Goal: Ask a question

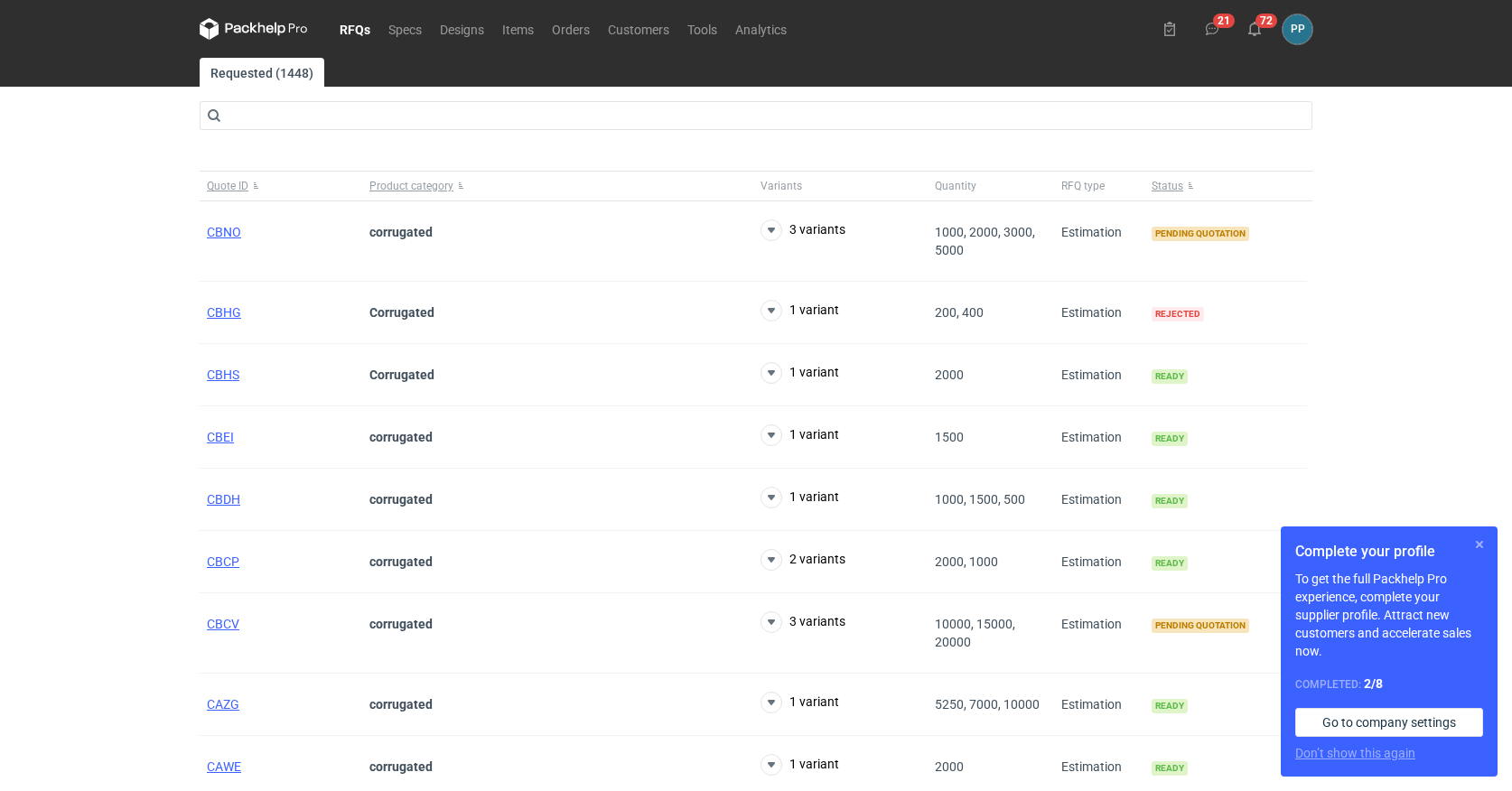
click at [1484, 545] on button "button" at bounding box center [1480, 544] width 22 height 22
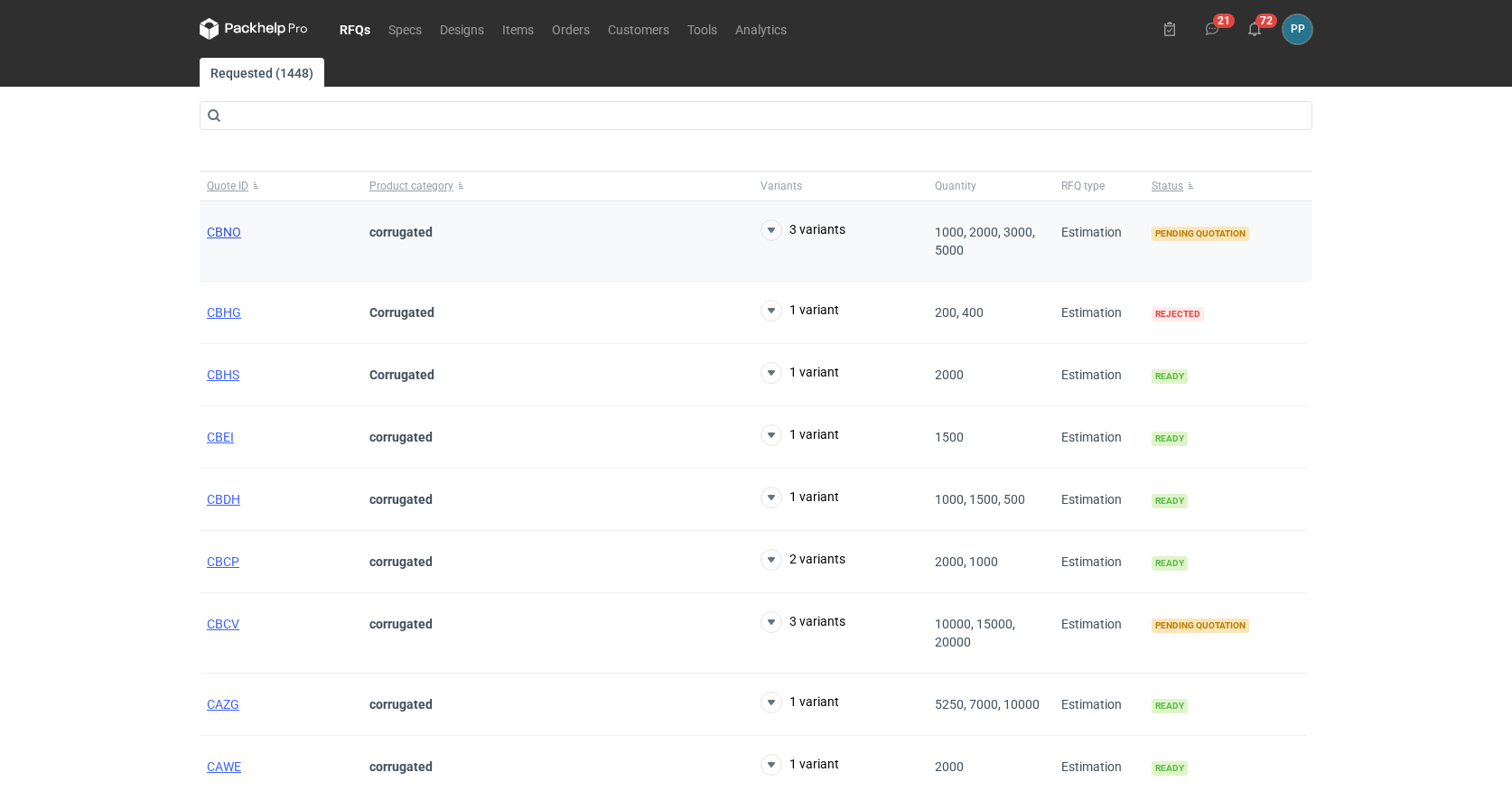
click at [226, 236] on span "CBNO" at bounding box center [224, 232] width 35 height 15
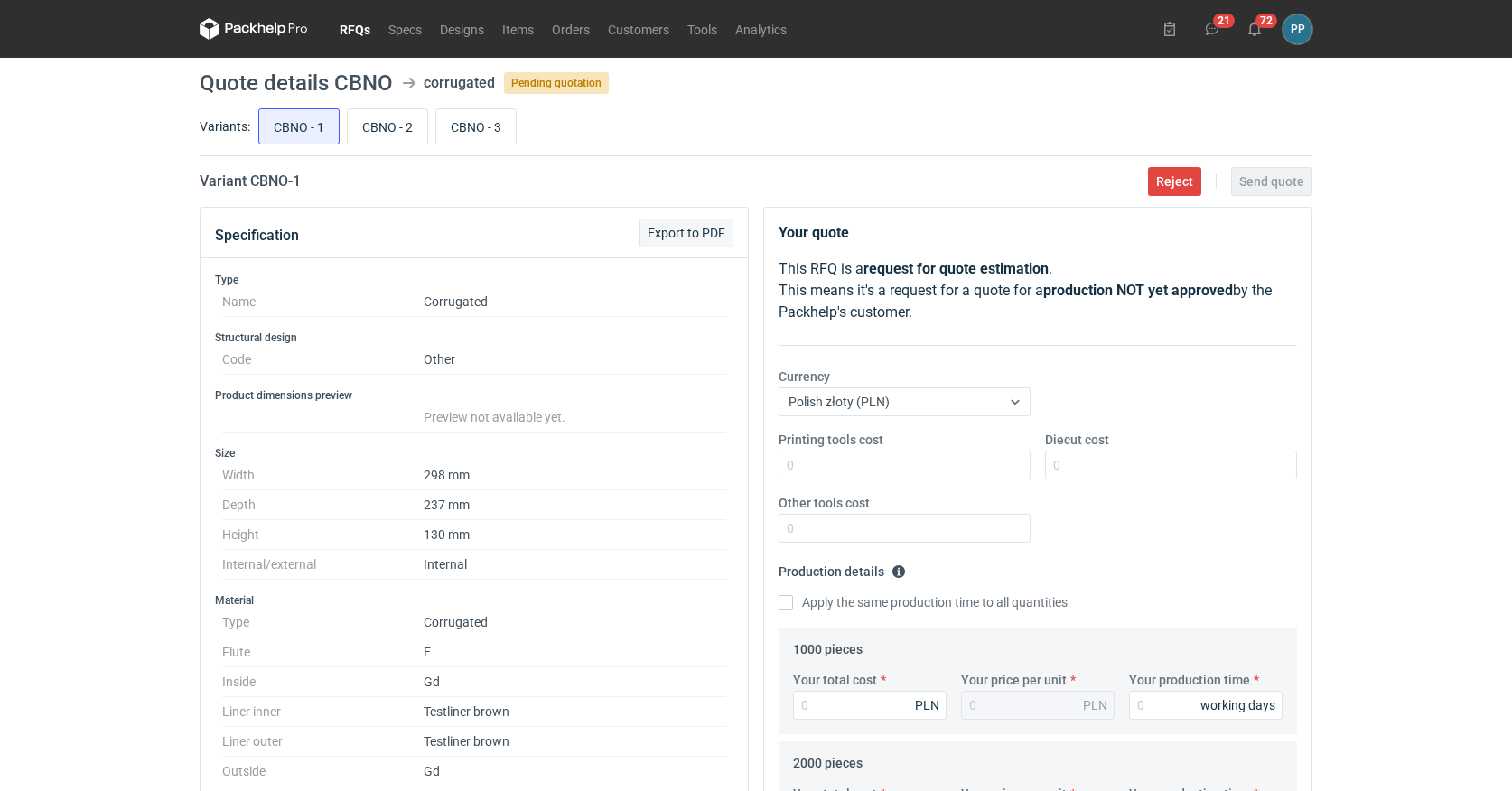
click at [703, 239] on span "Export to PDF" at bounding box center [686, 233] width 78 height 13
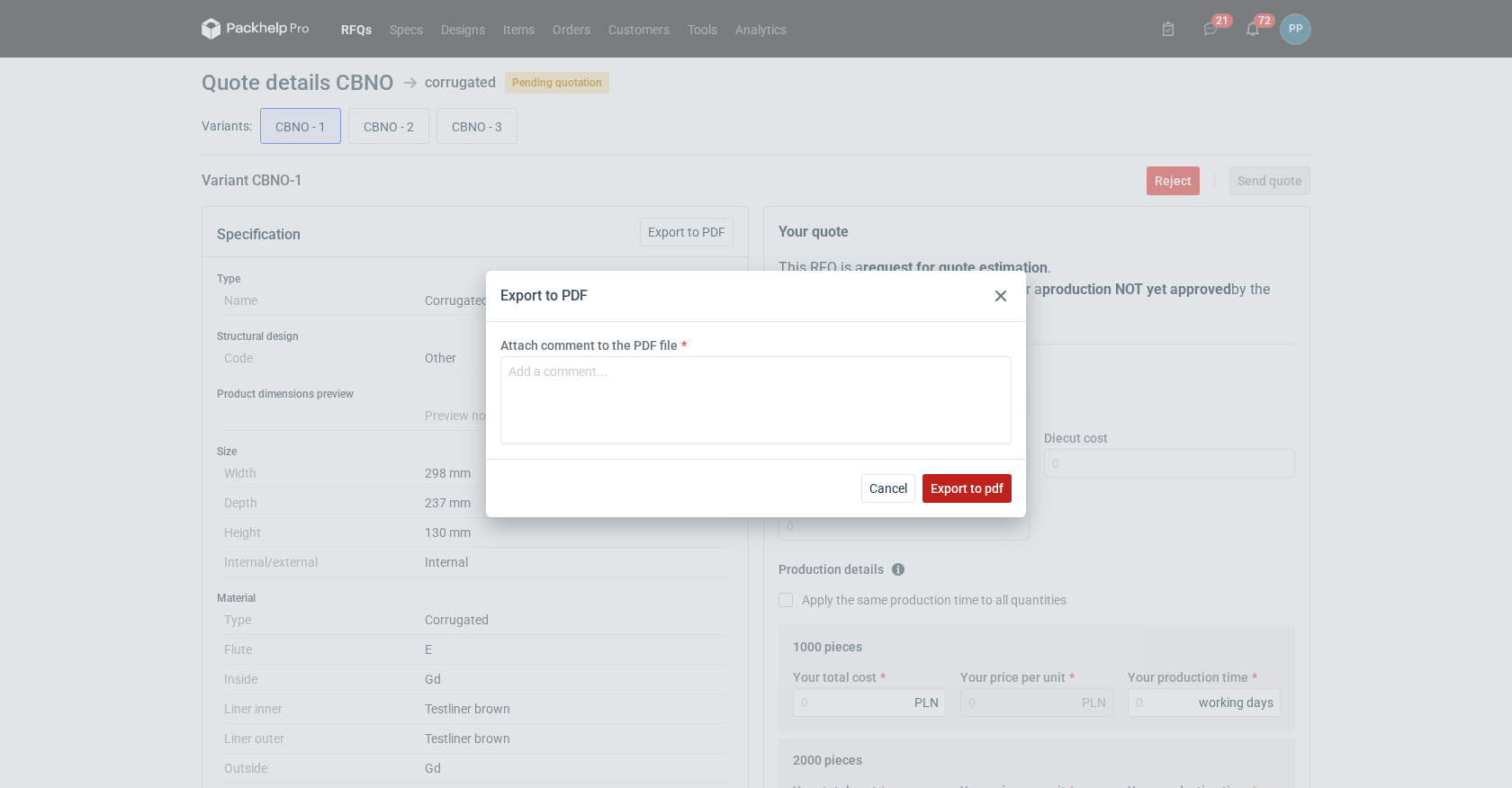
click at [981, 490] on span "Export to pdf" at bounding box center [967, 489] width 73 height 13
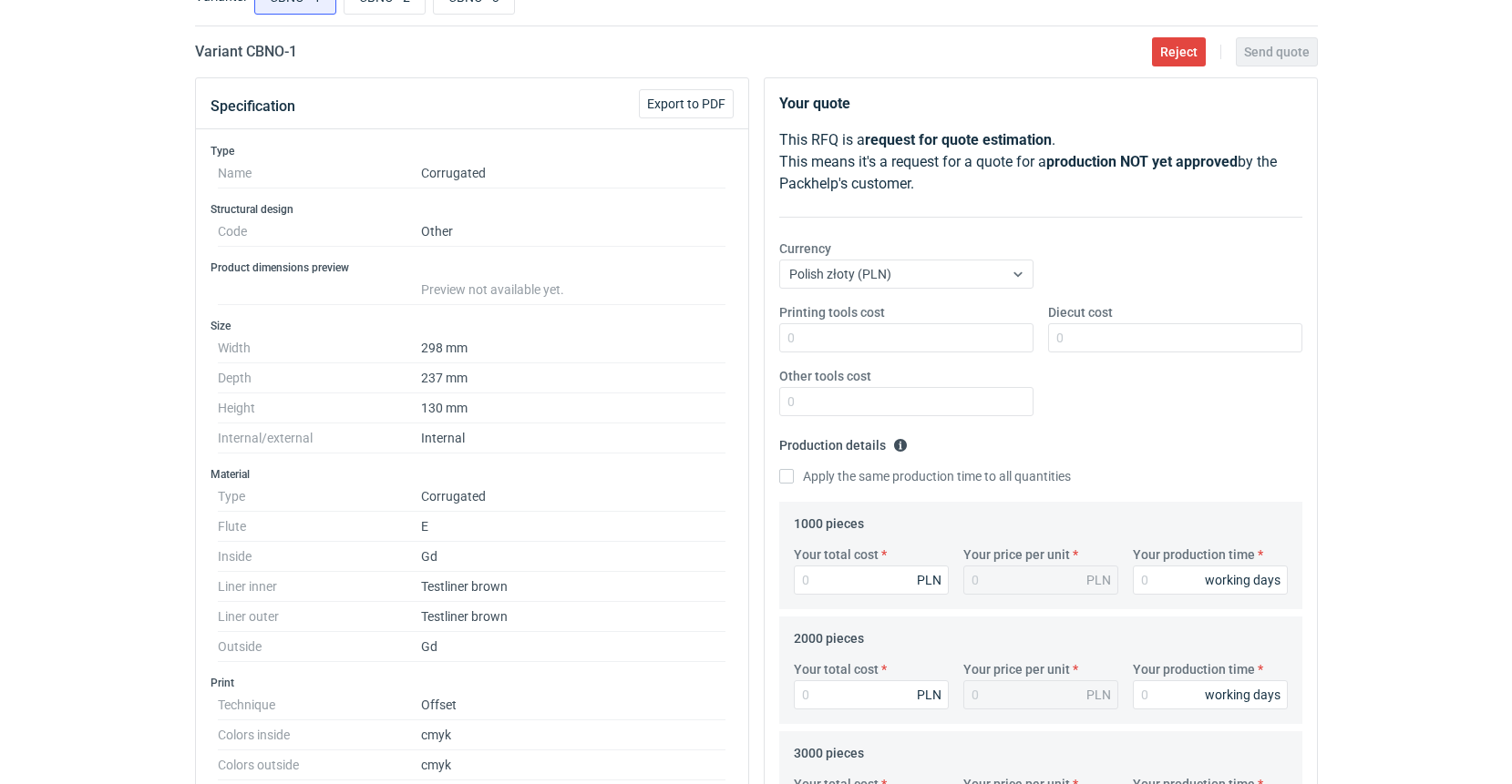
scroll to position [8, 0]
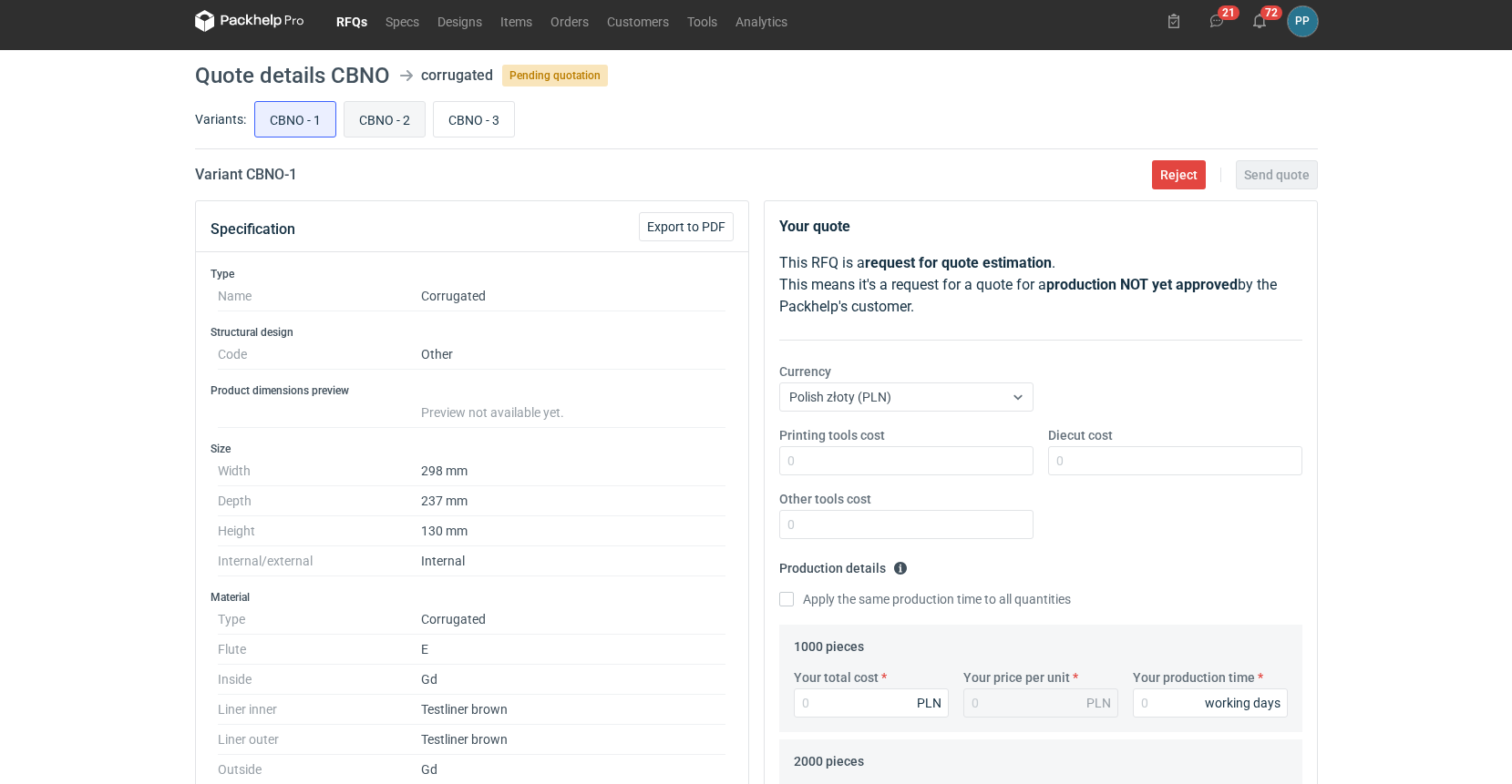
click at [390, 126] on input "CBNO - 2" at bounding box center [384, 120] width 80 height 35
radio input "true"
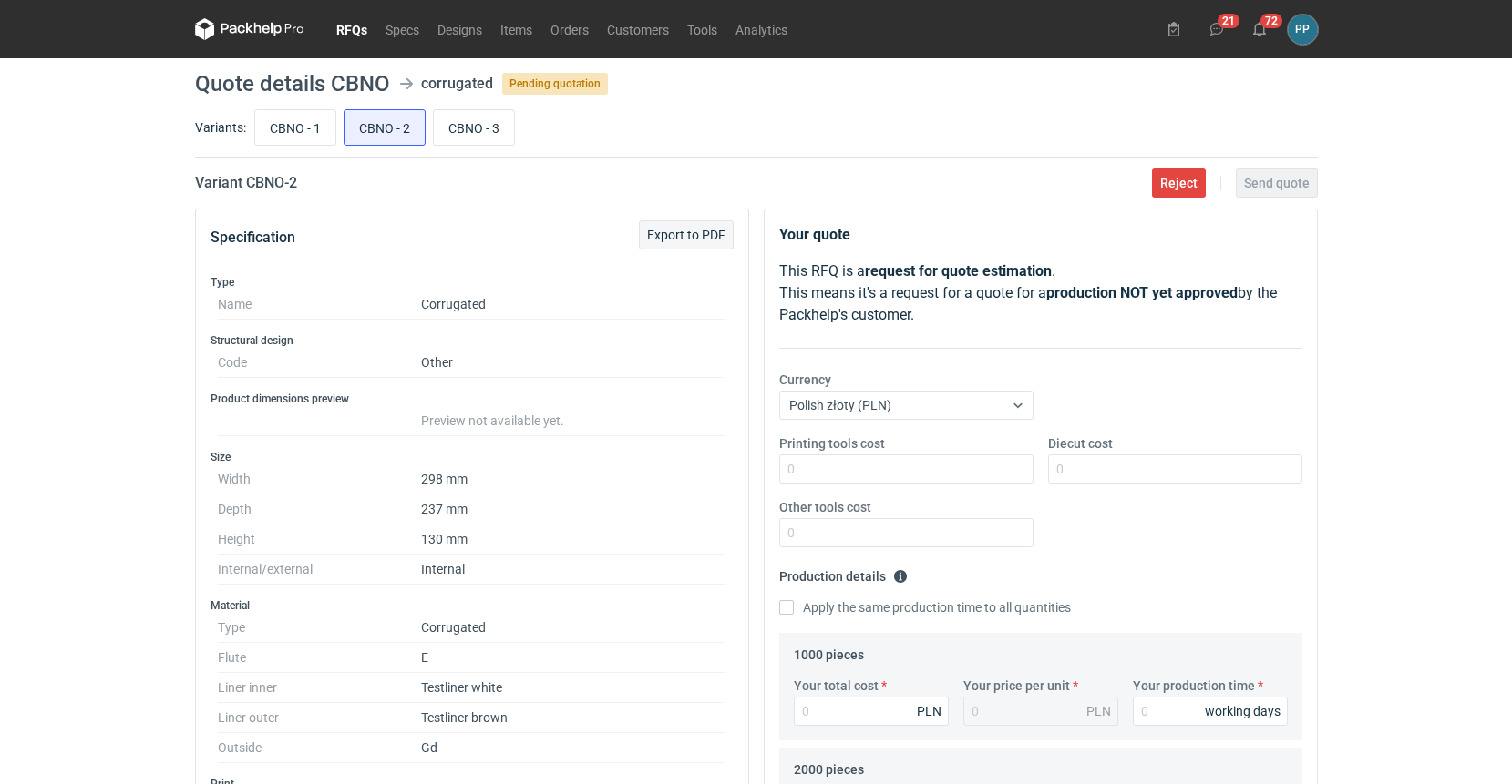
click at [683, 232] on span "Export to PDF" at bounding box center [686, 235] width 78 height 13
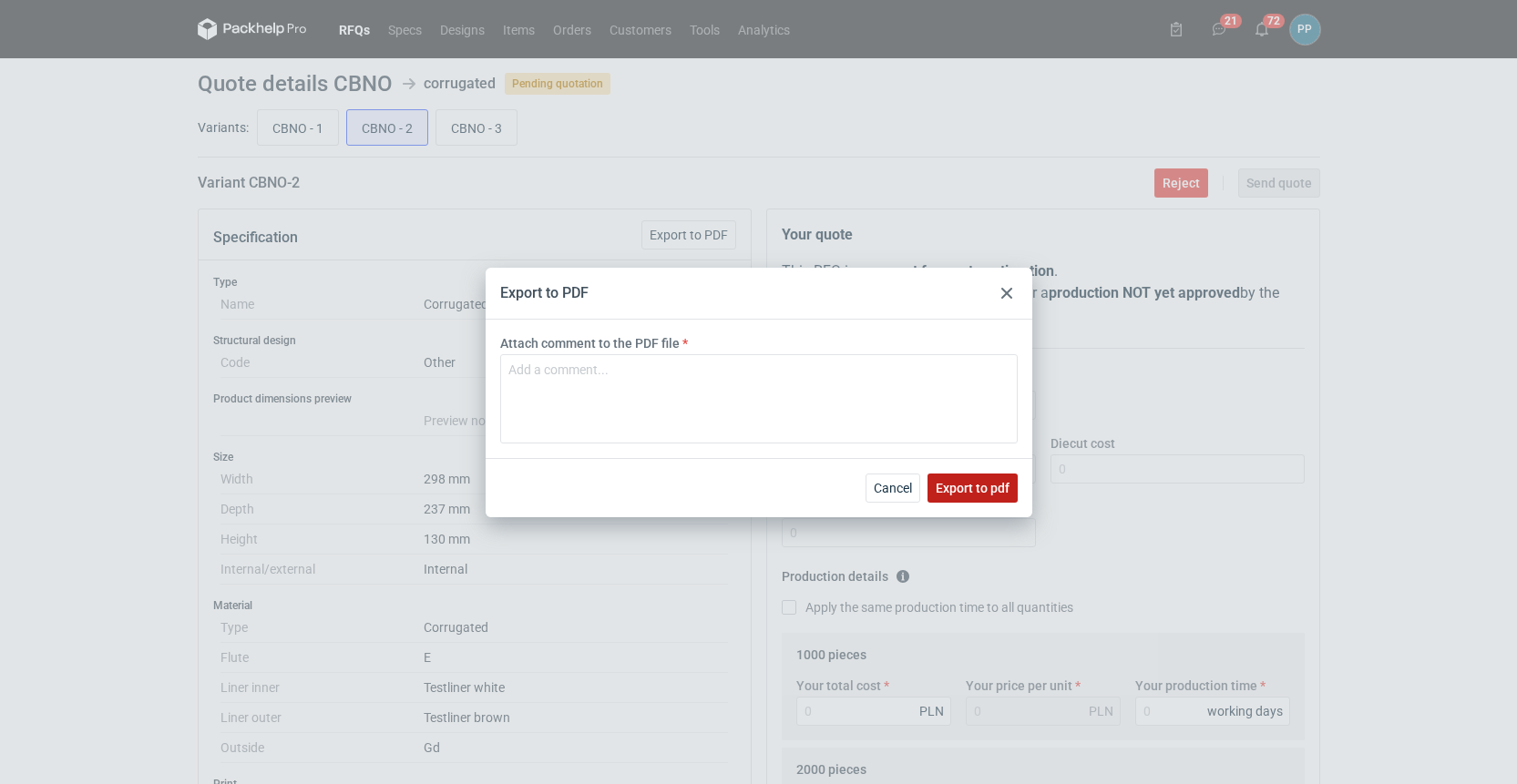
click at [952, 488] on span "Export to pdf" at bounding box center [973, 488] width 74 height 13
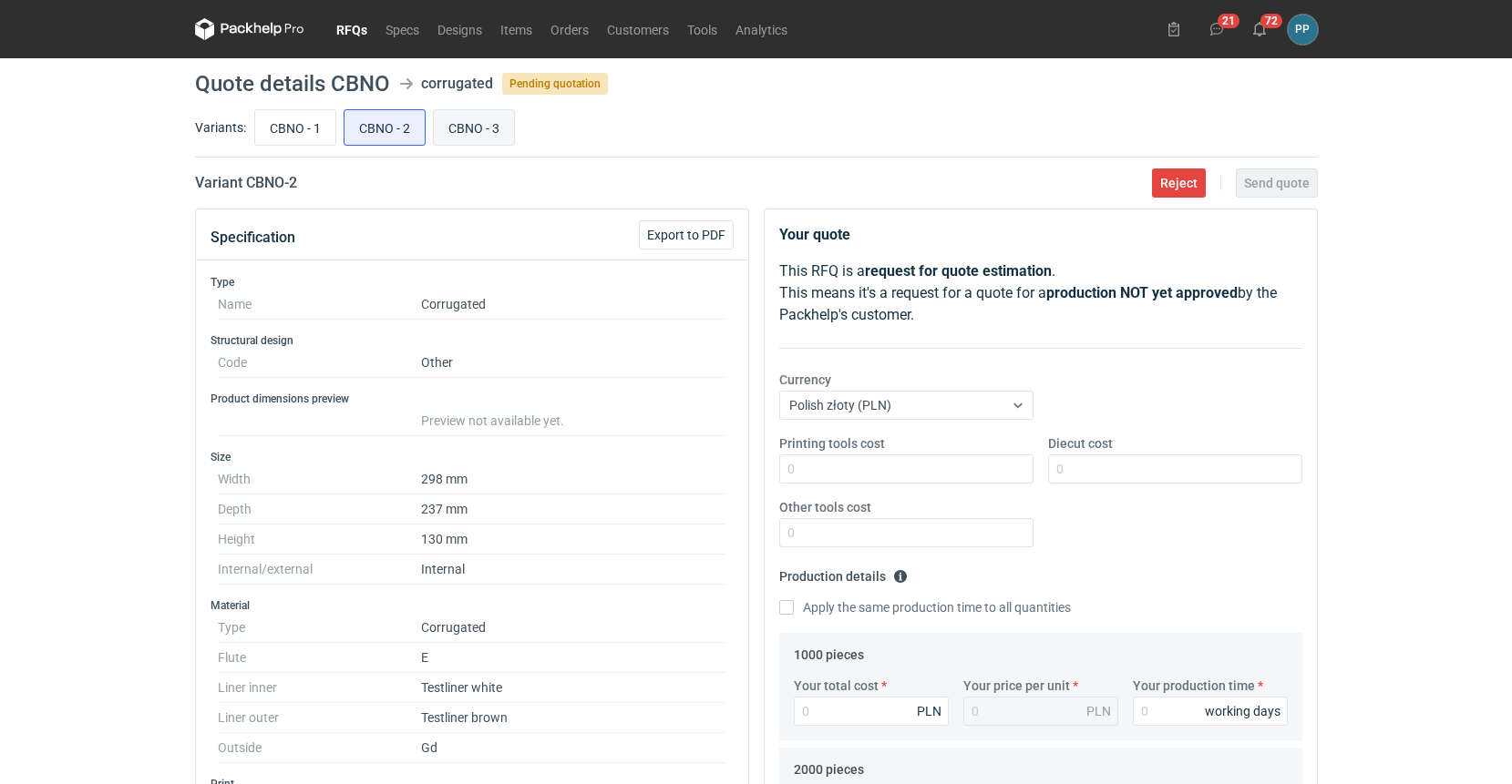
click at [468, 133] on input "CBNO - 3" at bounding box center [474, 128] width 80 height 35
radio input "true"
click at [672, 228] on span "Export to PDF" at bounding box center [686, 235] width 78 height 13
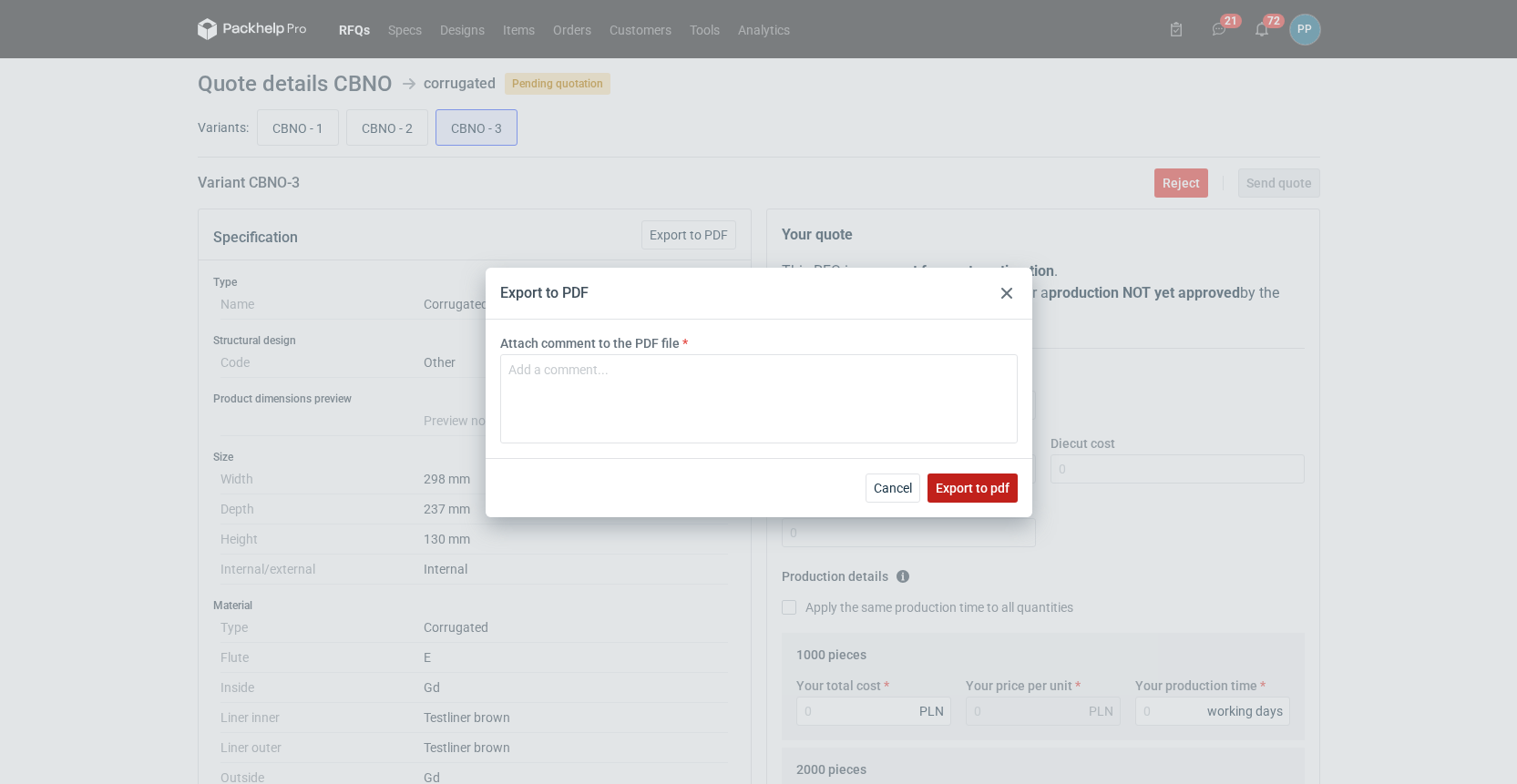
click at [970, 486] on span "Export to pdf" at bounding box center [973, 488] width 74 height 13
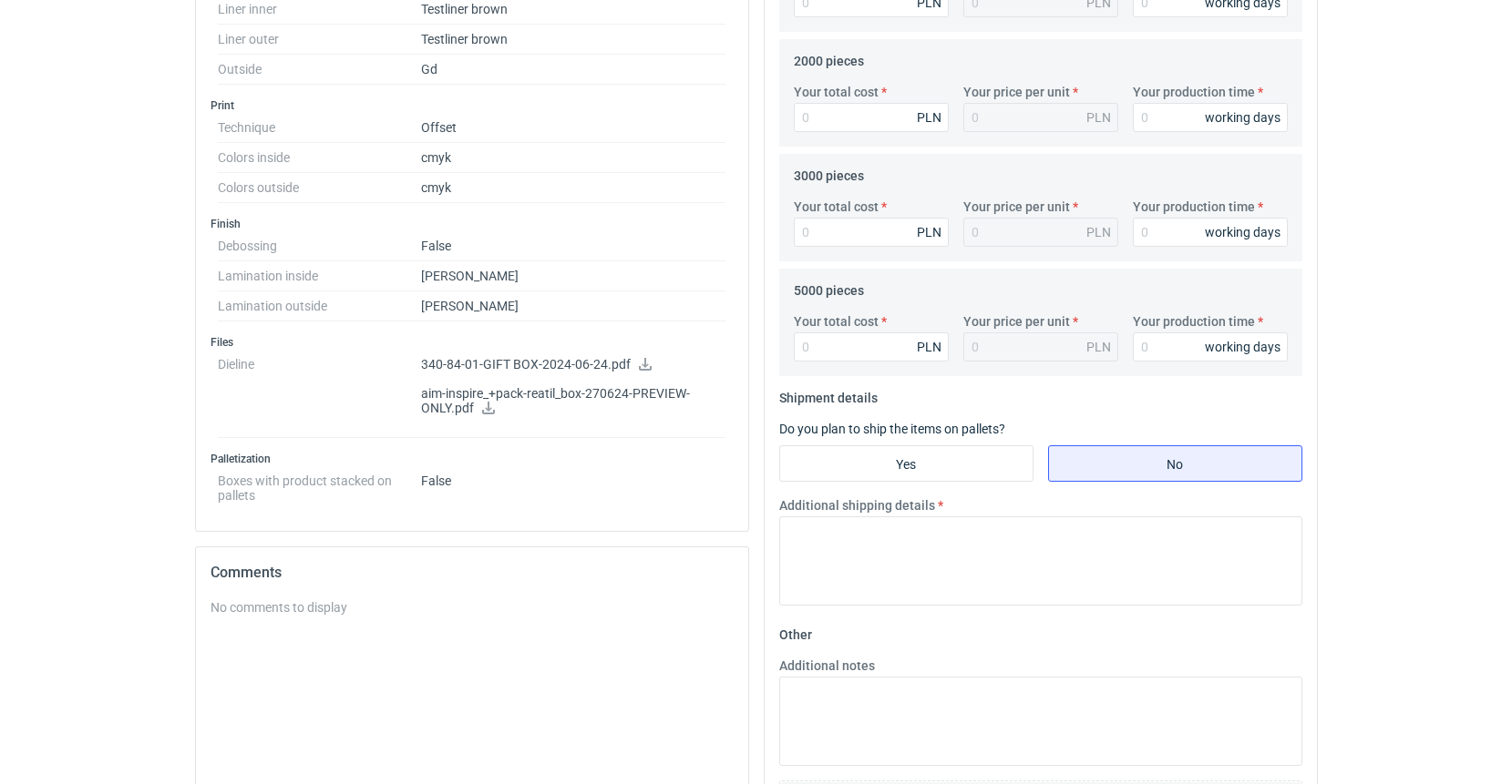
scroll to position [709, 0]
click at [642, 368] on icon at bounding box center [645, 364] width 13 height 13
click at [487, 409] on icon at bounding box center [488, 407] width 15 height 13
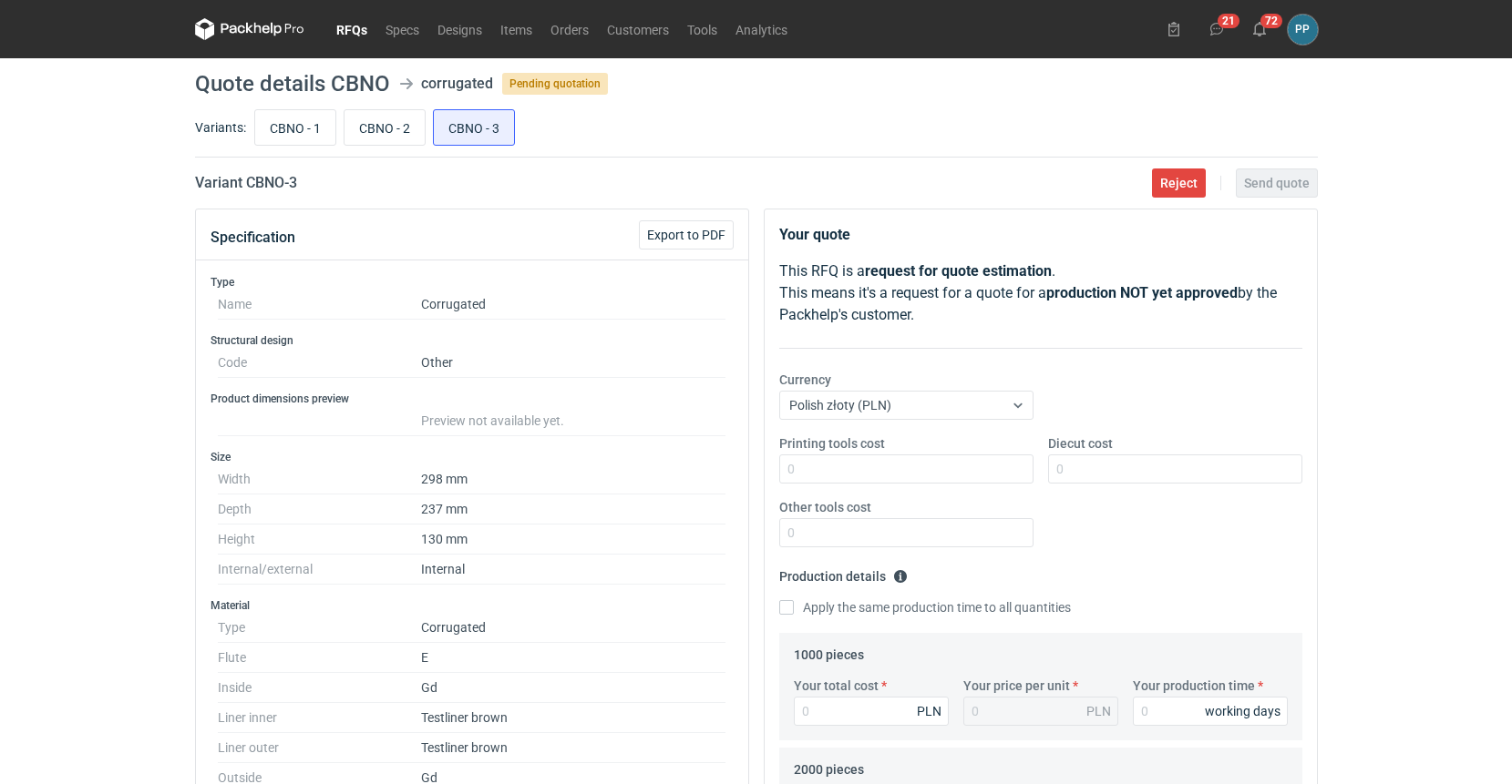
scroll to position [0, 0]
click at [286, 123] on input "CBNO - 1" at bounding box center [295, 128] width 80 height 35
radio input "true"
click at [468, 132] on input "CBNO - 3" at bounding box center [474, 128] width 80 height 35
radio input "true"
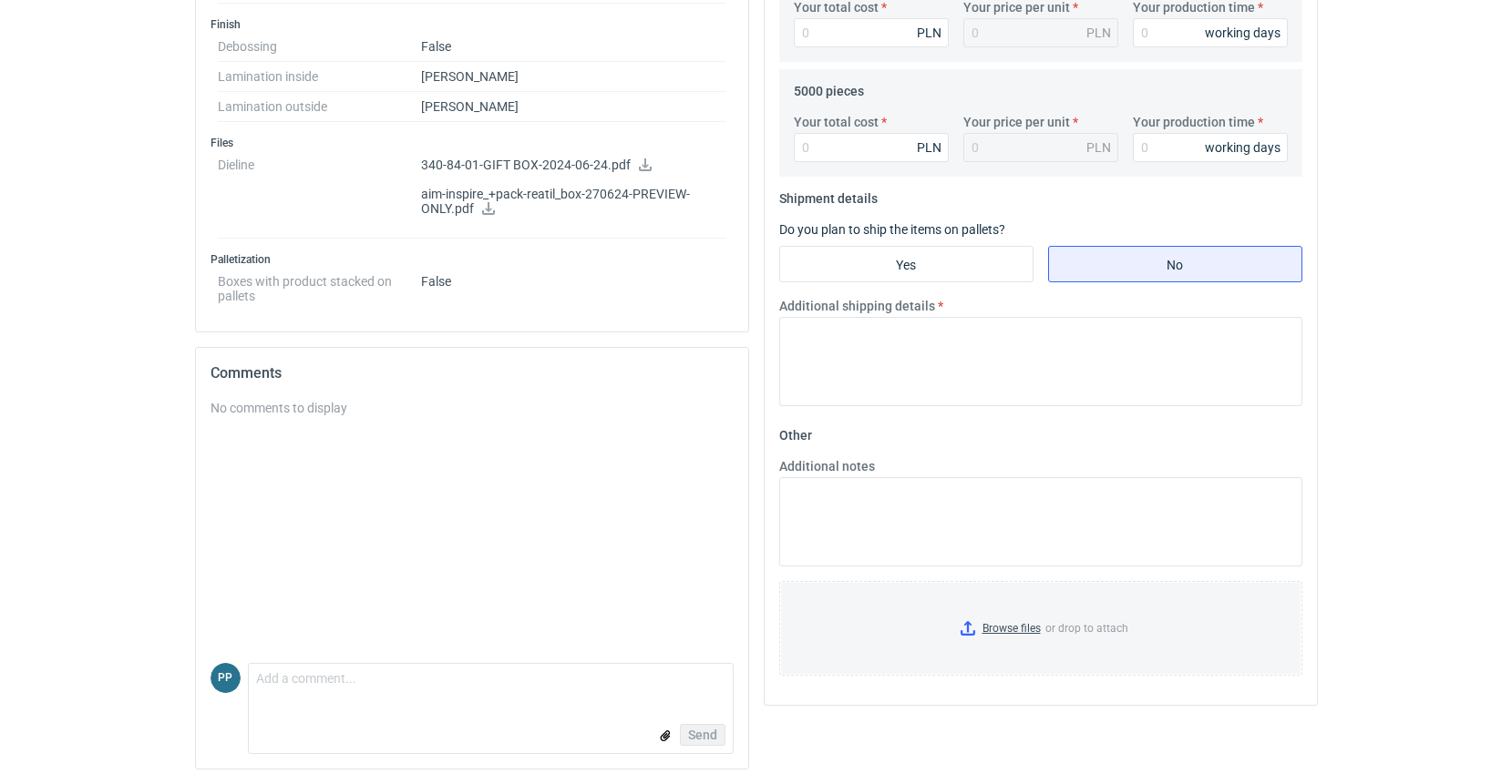
scroll to position [907, 0]
click at [283, 674] on textarea "Comment message" at bounding box center [490, 685] width 484 height 39
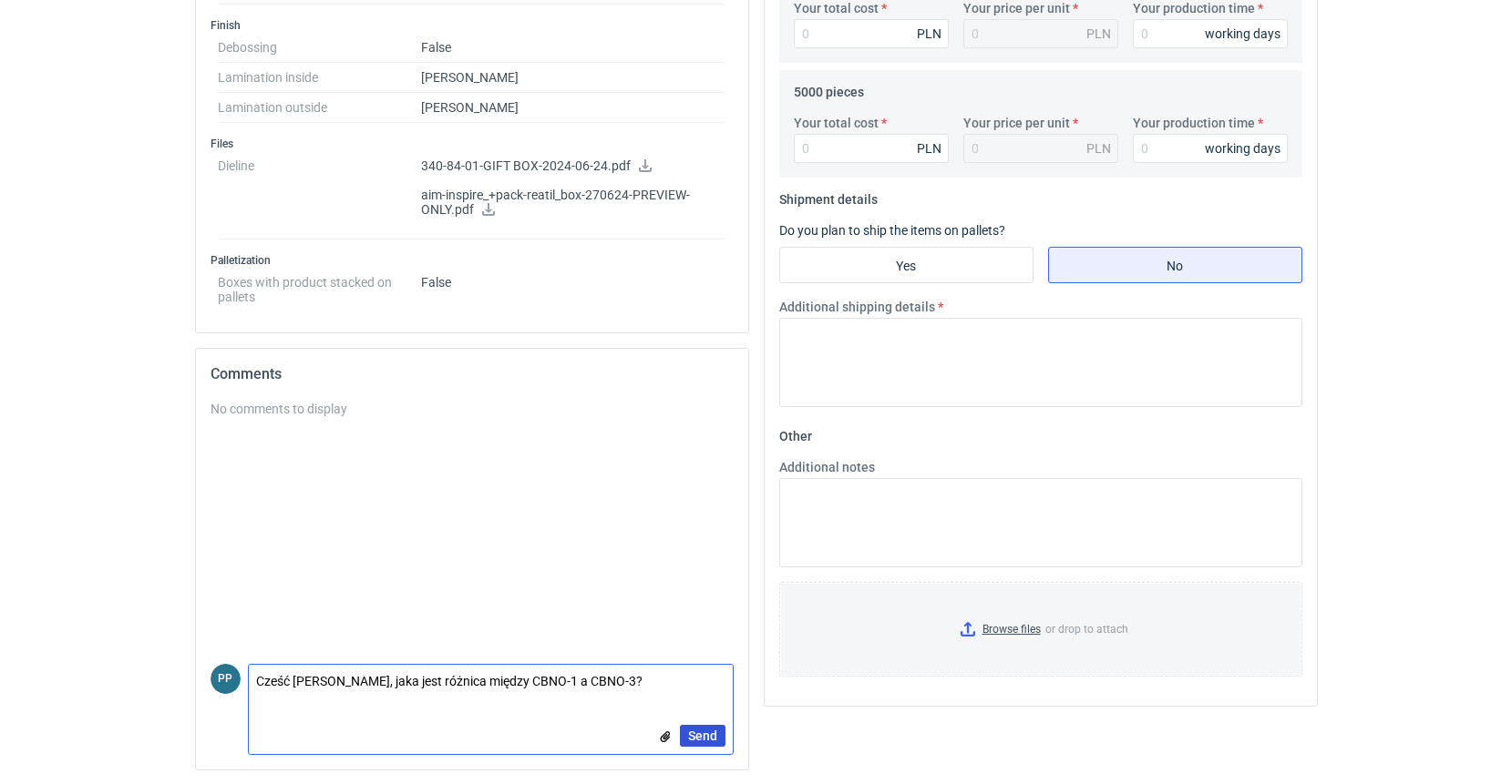
type textarea "Cześć [PERSON_NAME], jaka jest różnica między CBNO-1 a CBNO-3?"
click at [696, 726] on button "Send" at bounding box center [702, 736] width 45 height 22
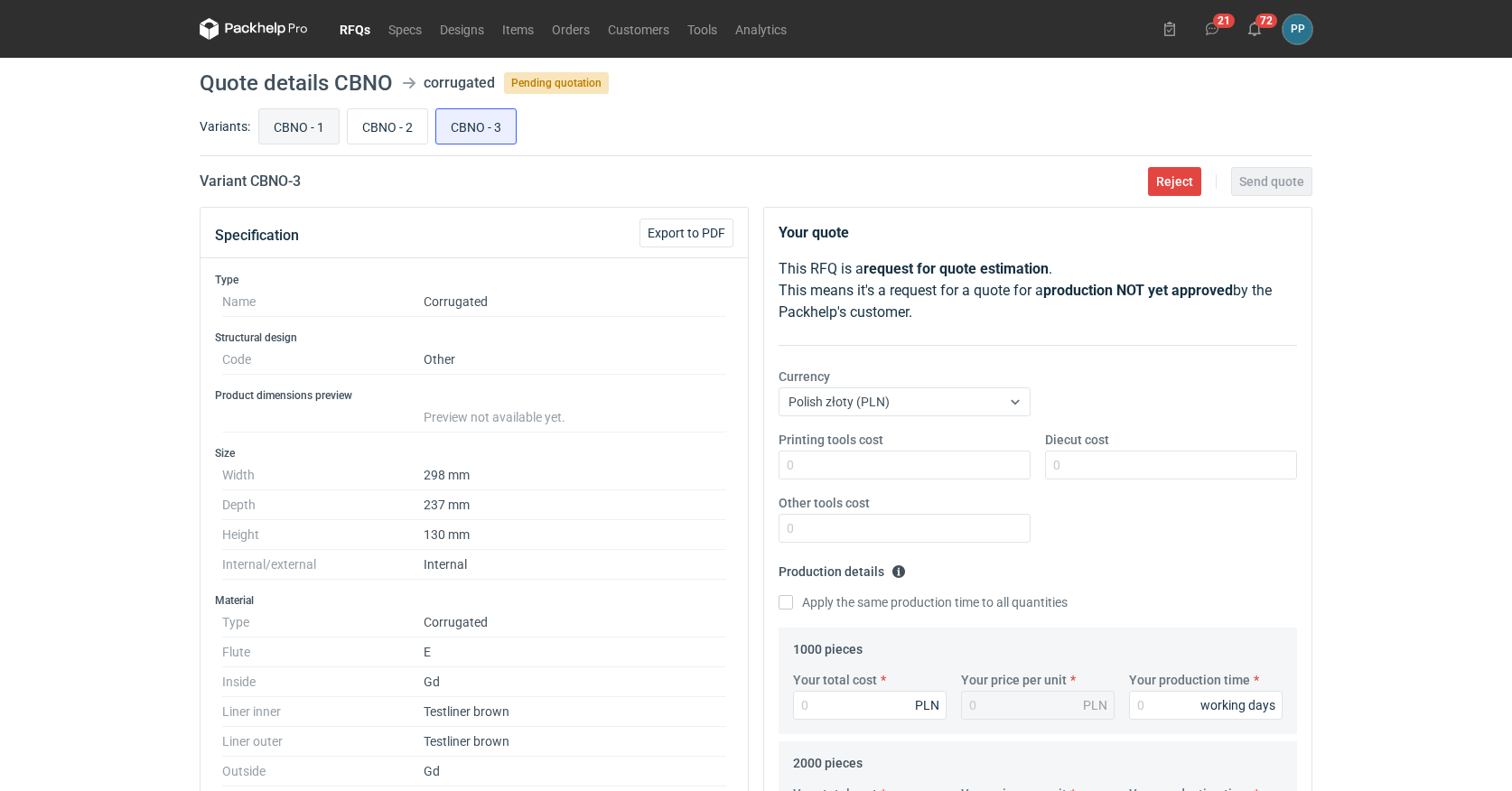
scroll to position [0, 0]
click at [302, 120] on input "CBNO - 1" at bounding box center [299, 127] width 79 height 35
radio input "true"
click at [463, 127] on input "CBNO - 3" at bounding box center [476, 127] width 79 height 35
radio input "true"
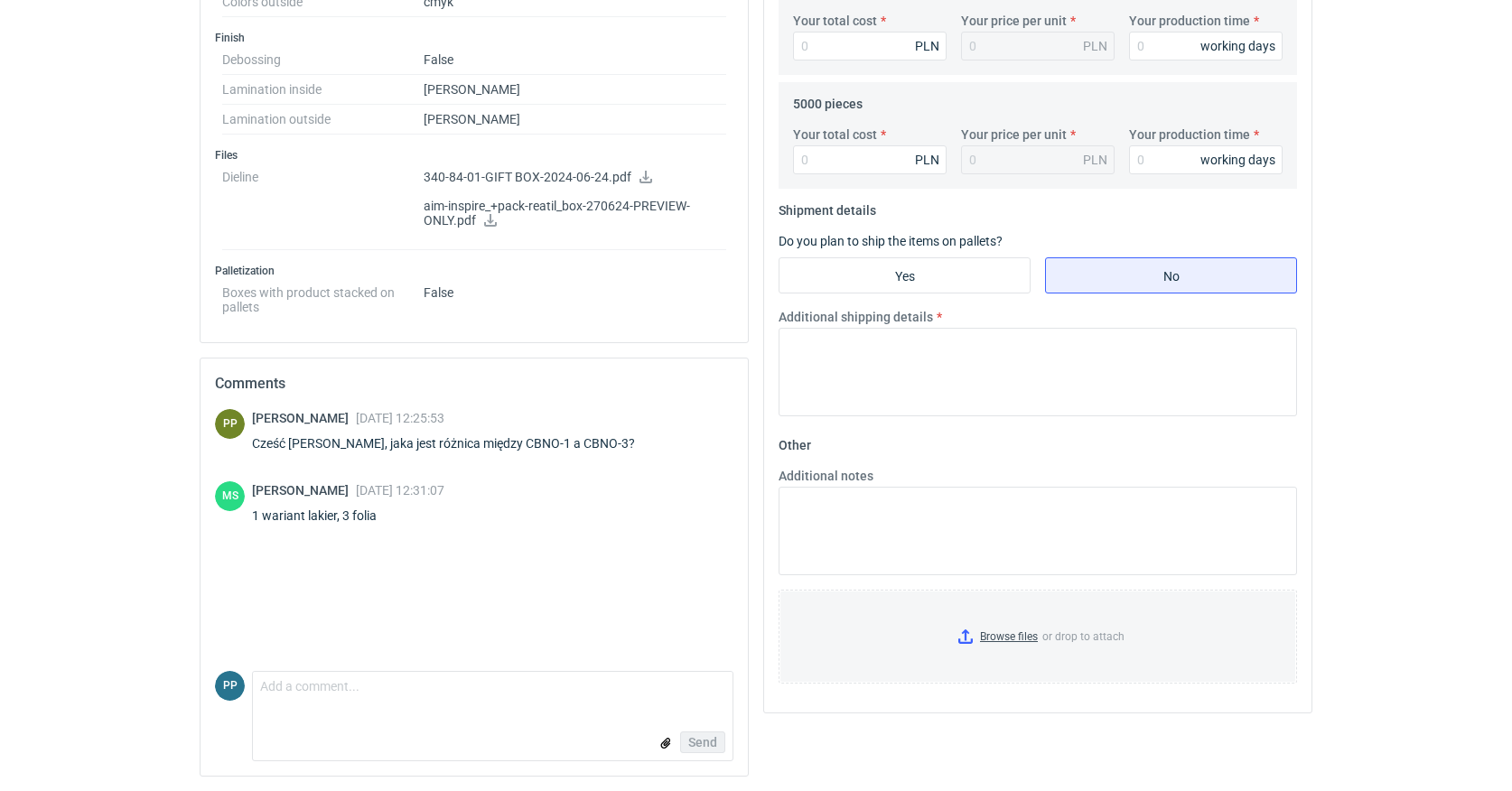
scroll to position [886, 0]
click at [323, 687] on textarea "Comment message" at bounding box center [492, 692] width 480 height 38
type textarea ":)"
click at [696, 747] on span "Send" at bounding box center [703, 744] width 29 height 13
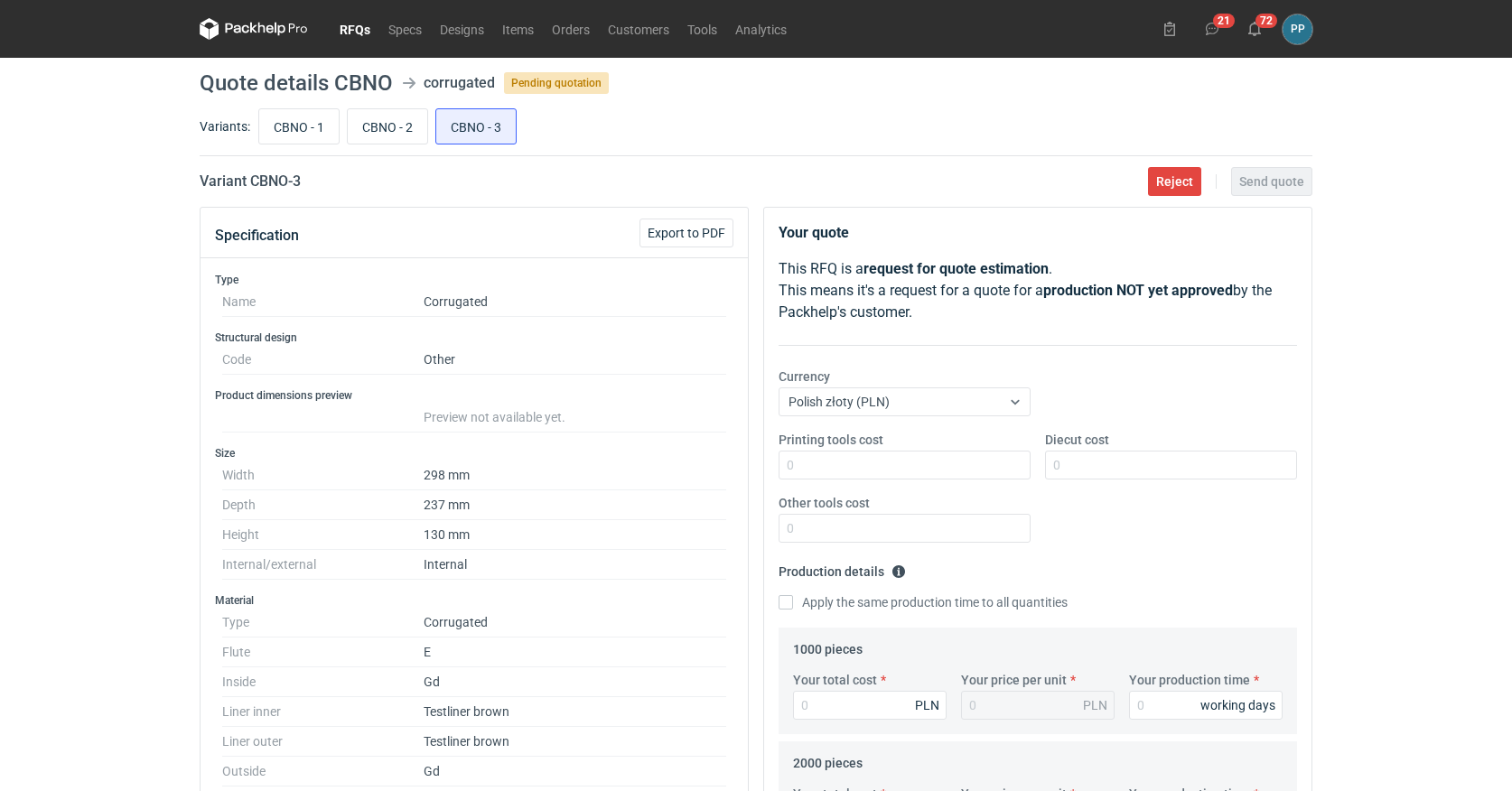
scroll to position [0, 0]
click at [297, 130] on input "CBNO - 1" at bounding box center [299, 127] width 79 height 35
radio input "true"
click at [457, 121] on input "CBNO - 3" at bounding box center [476, 127] width 79 height 35
radio input "true"
